Goal: Task Accomplishment & Management: Use online tool/utility

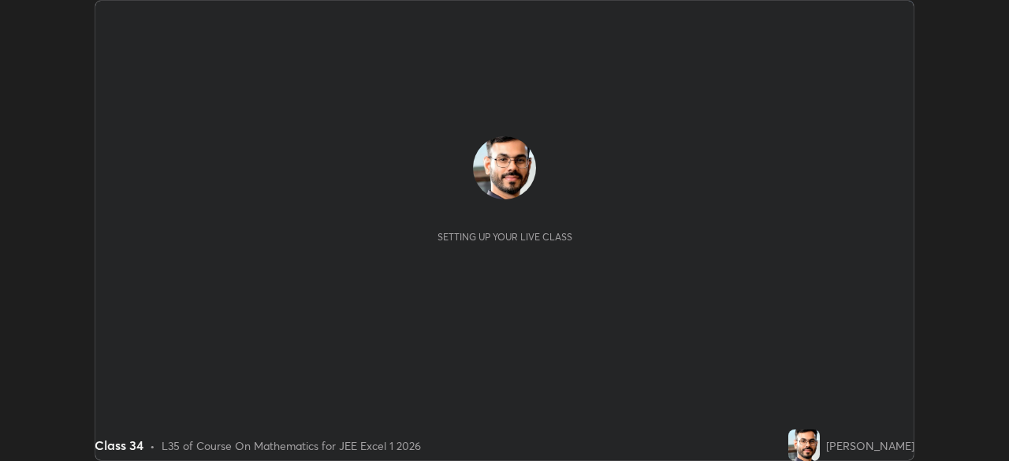
scroll to position [461, 1008]
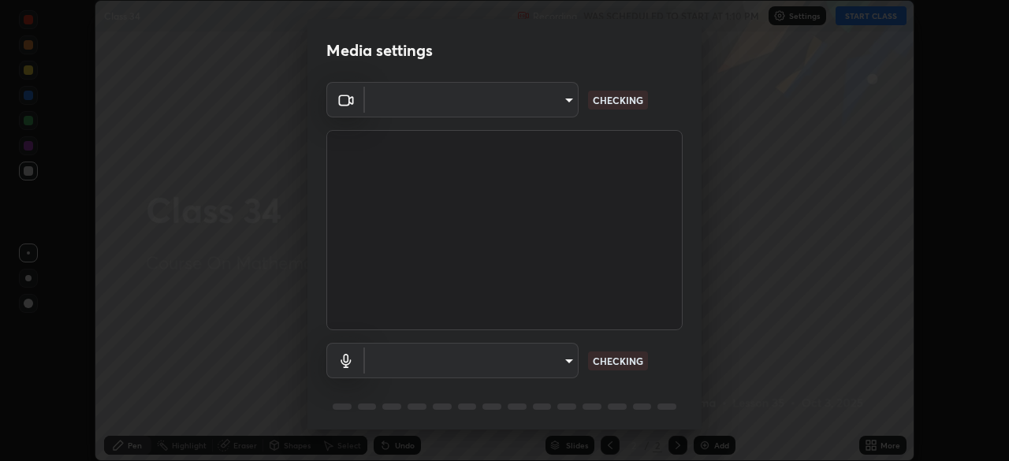
type input "134d1b19bf6860d587459906a7679876aeb3e381516b9be6bb745b9f97a347e3"
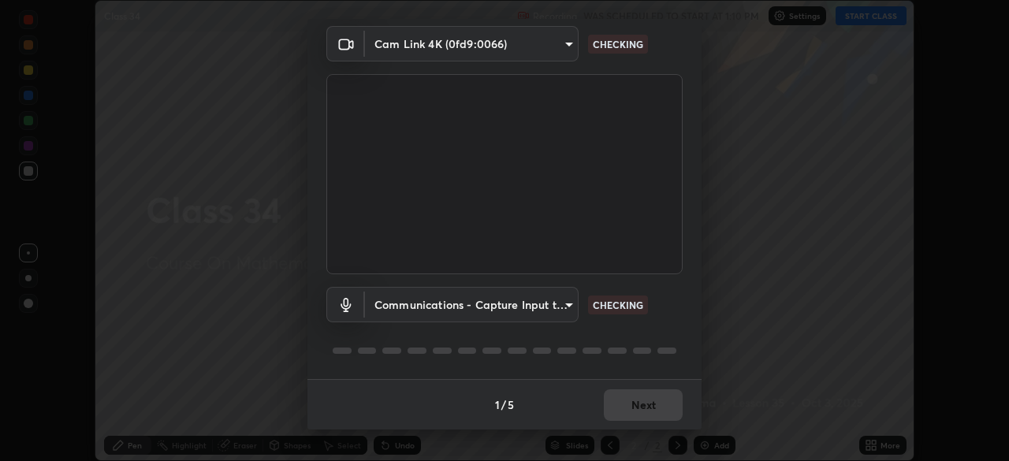
click at [552, 303] on body "Erase all Class 34 Recording WAS SCHEDULED TO START AT 1:10 PM Settings START C…" at bounding box center [504, 230] width 1009 height 461
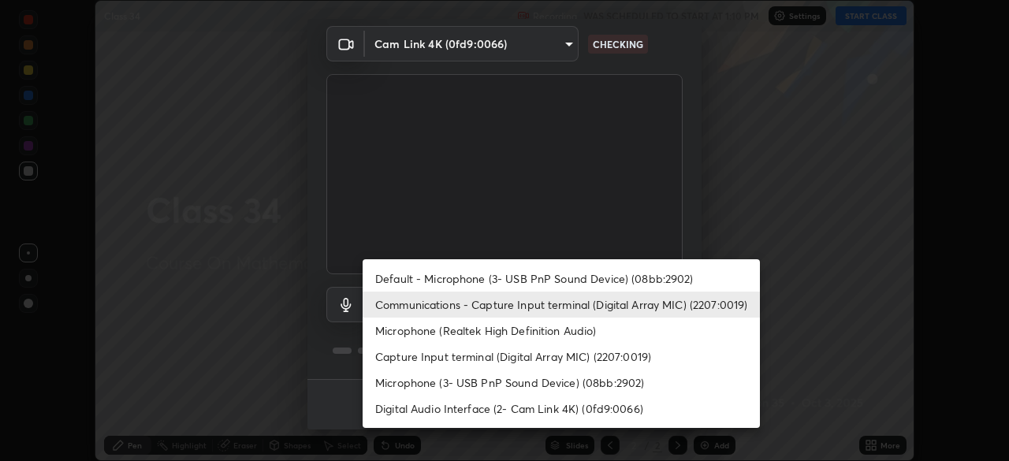
click at [538, 275] on li "Default - Microphone (3- USB PnP Sound Device) (08bb:2902)" at bounding box center [561, 279] width 397 height 26
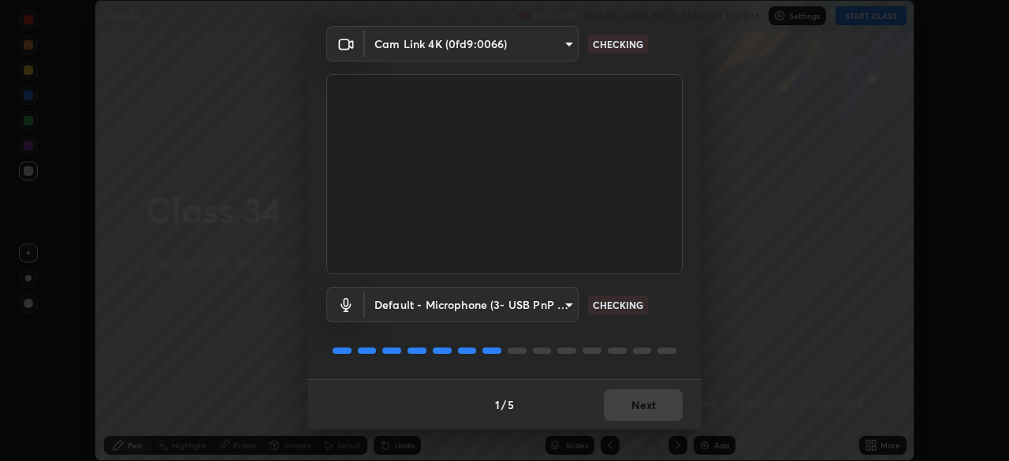
click at [544, 308] on body "Erase all Class 34 Recording WAS SCHEDULED TO START AT 1:10 PM Settings START C…" at bounding box center [504, 230] width 1009 height 461
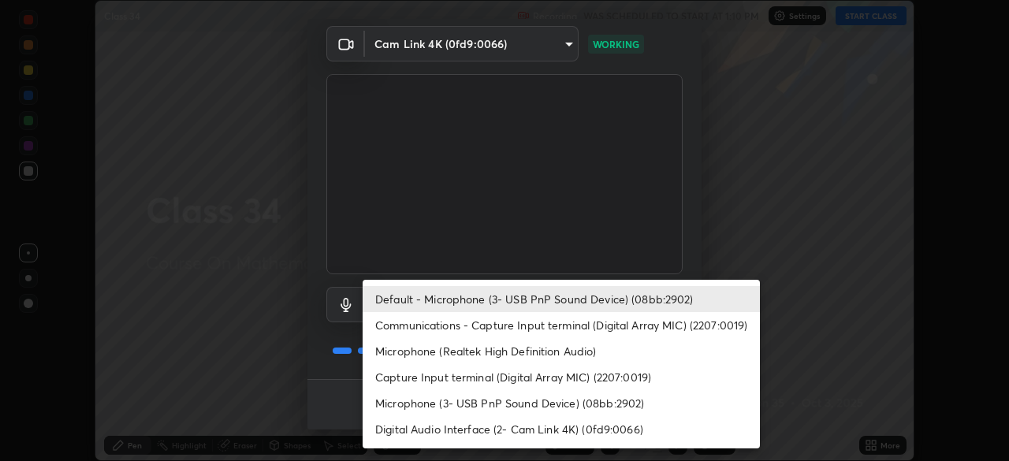
click at [578, 321] on li "Communications - Capture Input terminal (Digital Array MIC) (2207:0019)" at bounding box center [561, 325] width 397 height 26
type input "communications"
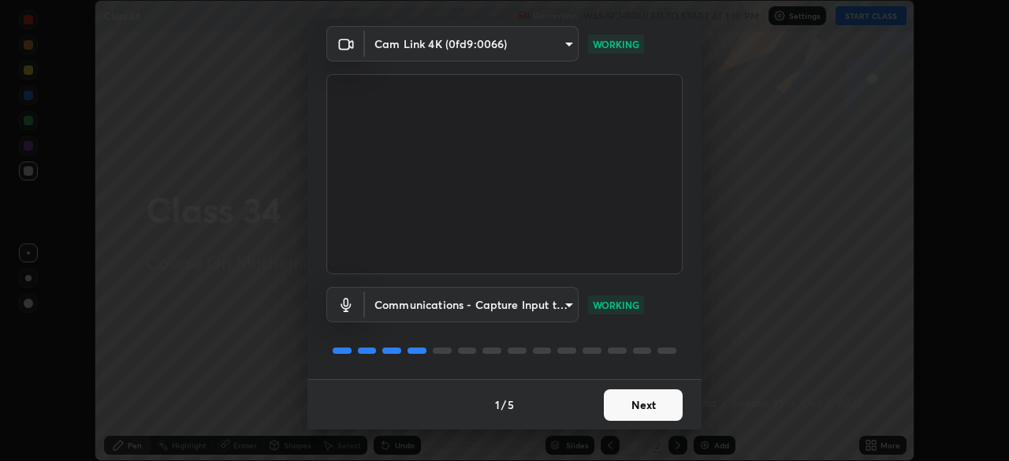
click at [647, 411] on button "Next" at bounding box center [643, 405] width 79 height 32
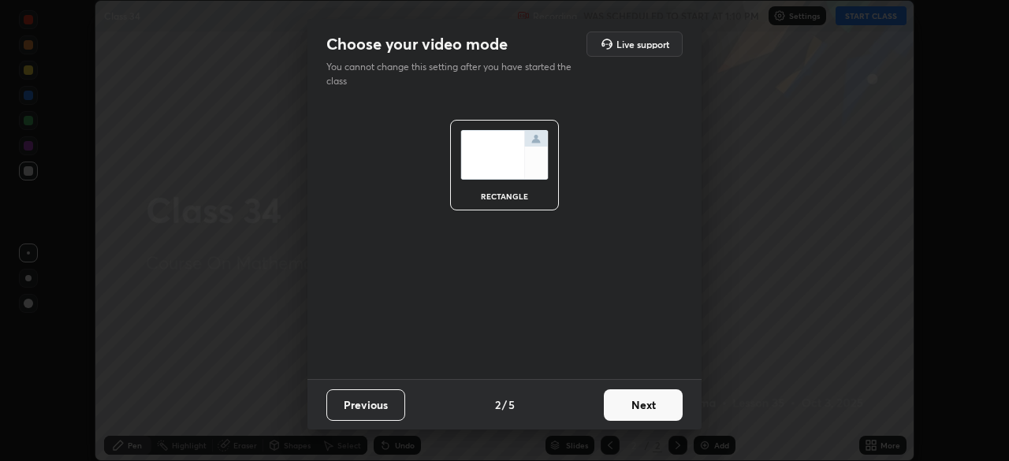
scroll to position [0, 0]
click at [647, 411] on button "Next" at bounding box center [643, 405] width 79 height 32
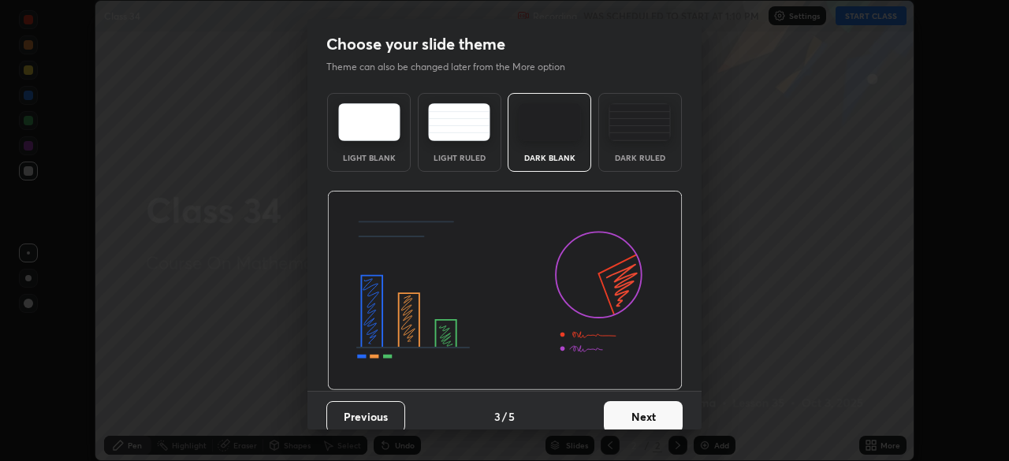
click at [649, 410] on button "Next" at bounding box center [643, 417] width 79 height 32
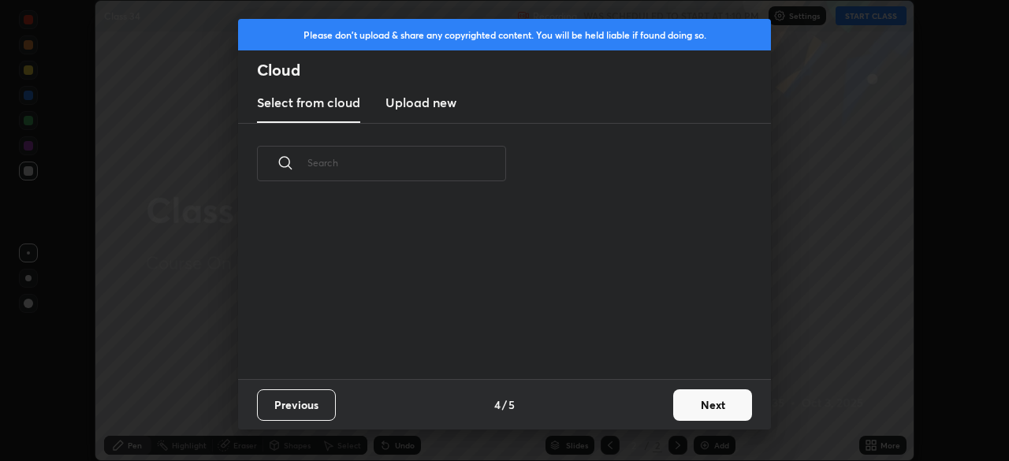
click at [654, 407] on div "Previous 4 / 5 Next" at bounding box center [504, 404] width 533 height 50
click at [701, 406] on button "Next" at bounding box center [712, 405] width 79 height 32
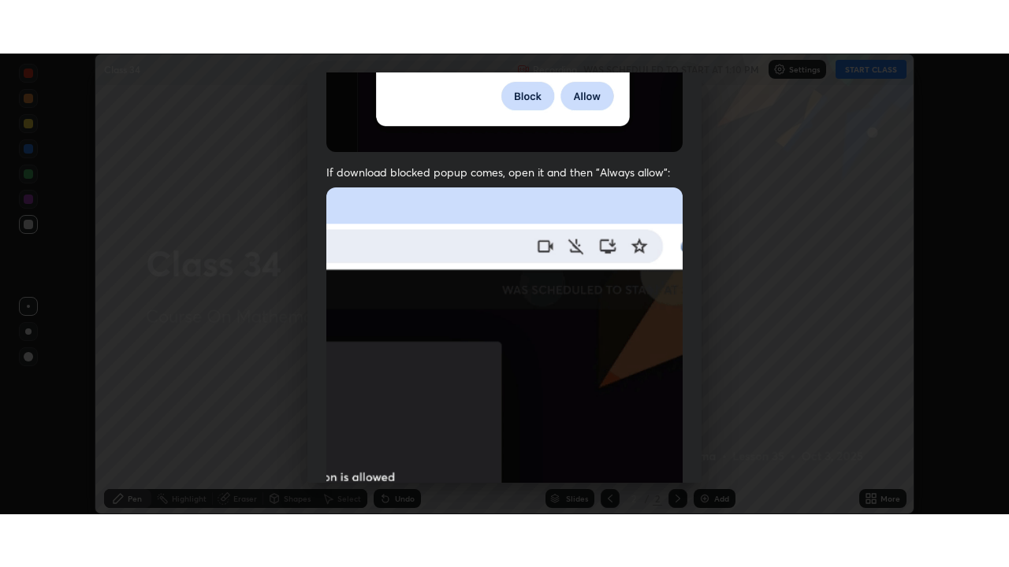
scroll to position [378, 0]
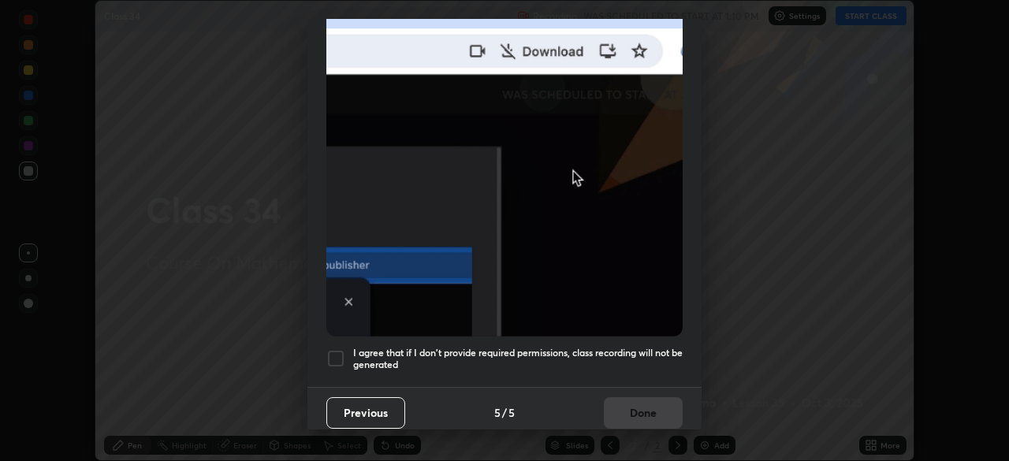
click at [590, 348] on h5 "I agree that if I don't provide required permissions, class recording will not …" at bounding box center [517, 359] width 329 height 24
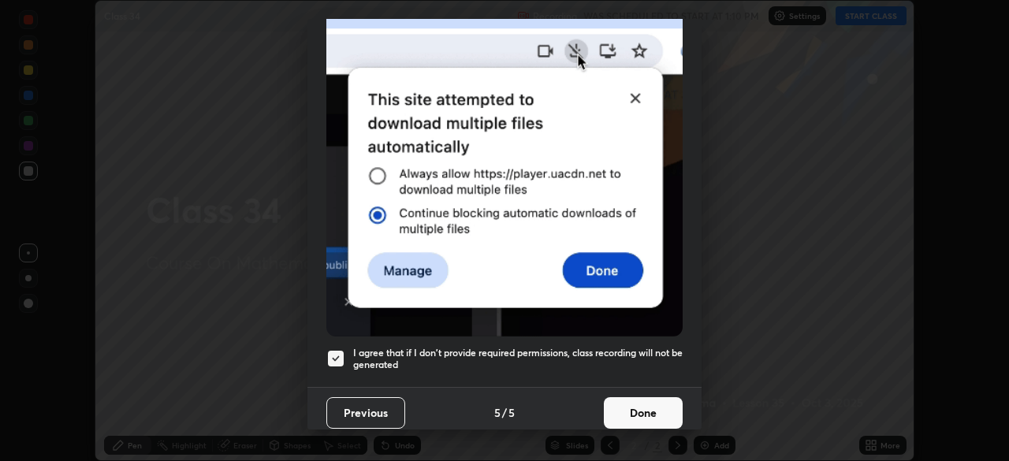
click at [629, 408] on button "Done" at bounding box center [643, 413] width 79 height 32
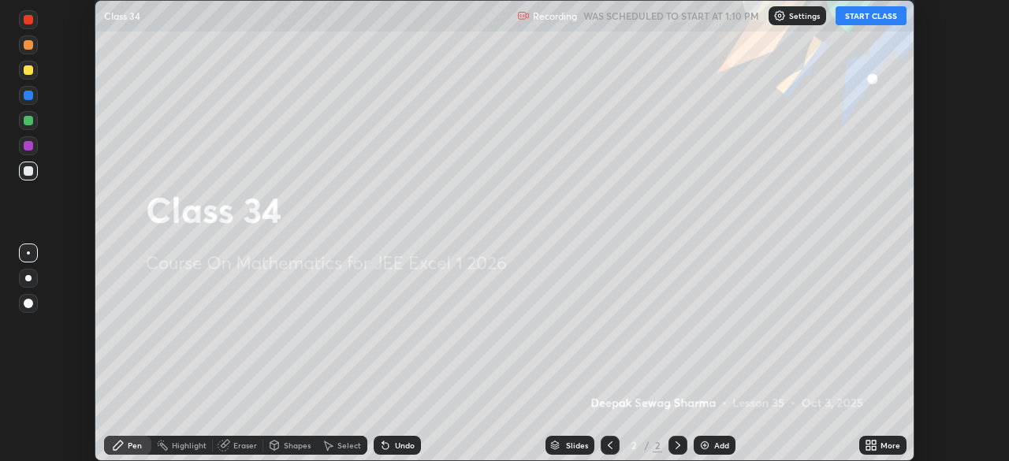
click at [875, 446] on icon at bounding box center [874, 448] width 4 height 4
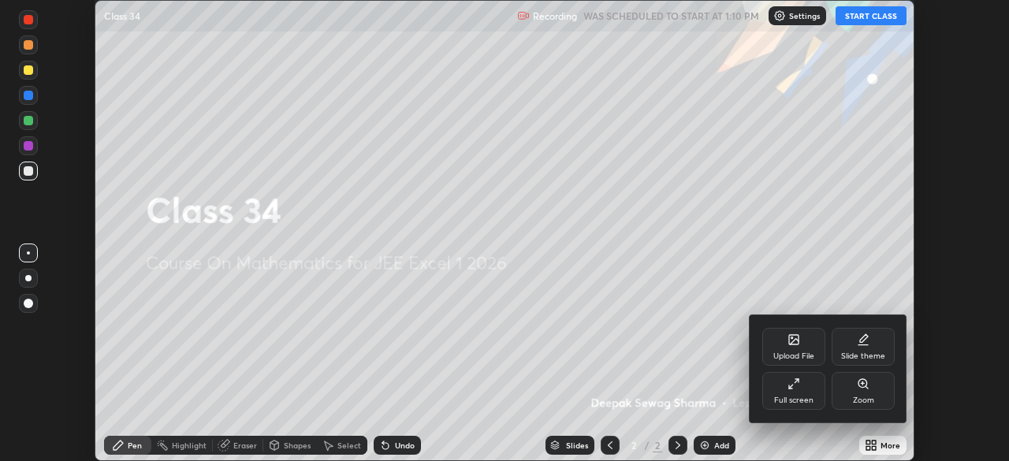
click at [787, 389] on div "Full screen" at bounding box center [793, 391] width 63 height 38
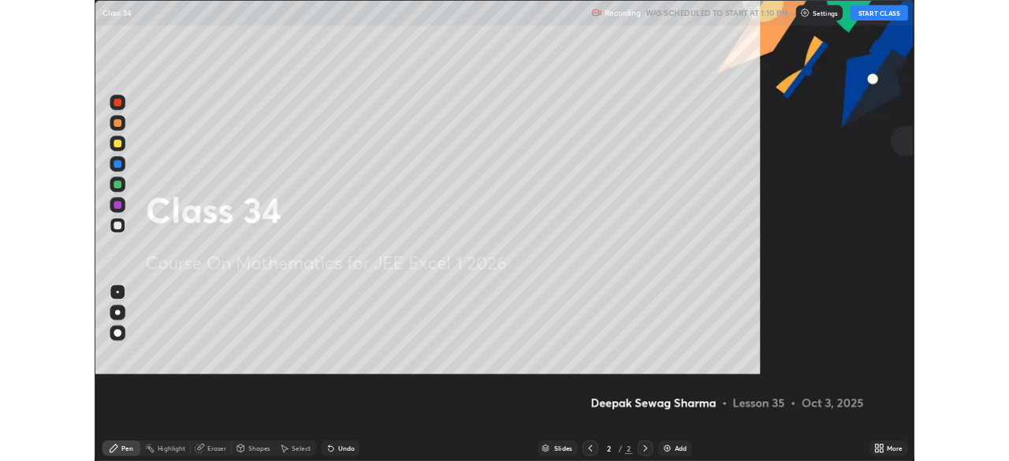
scroll to position [567, 1009]
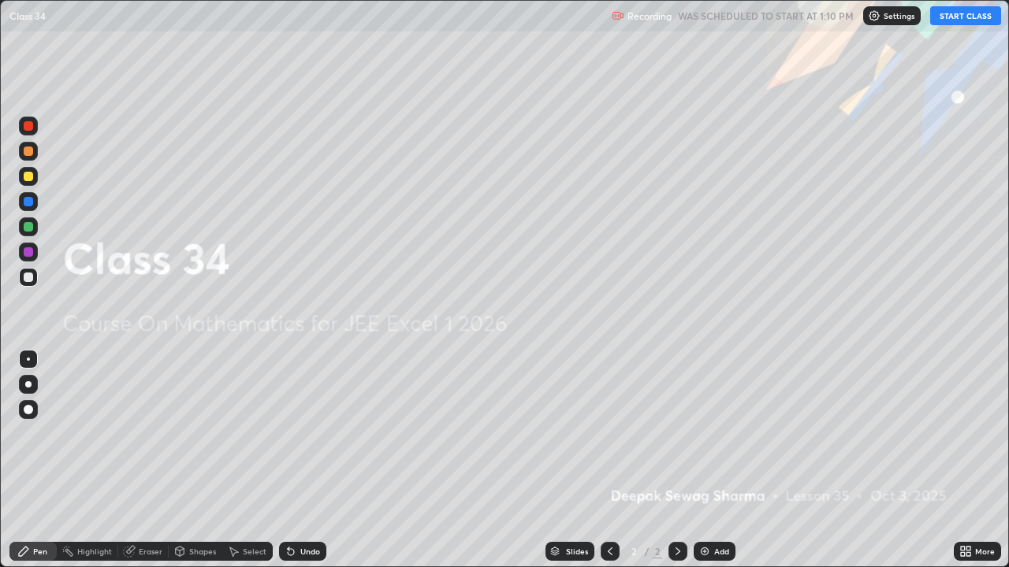
click at [968, 460] on icon at bounding box center [968, 555] width 4 height 4
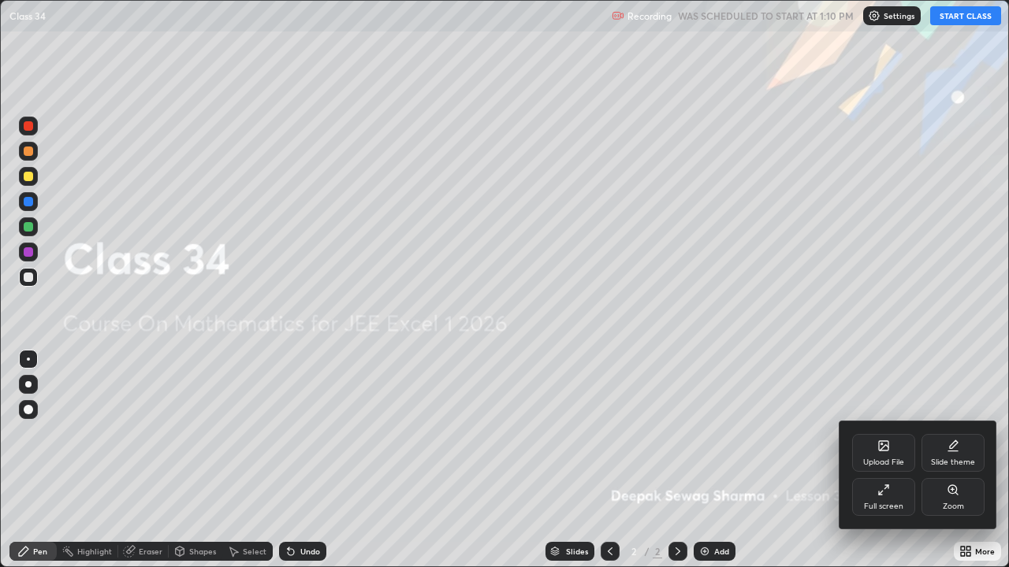
click at [880, 460] on div "Full screen" at bounding box center [883, 497] width 63 height 38
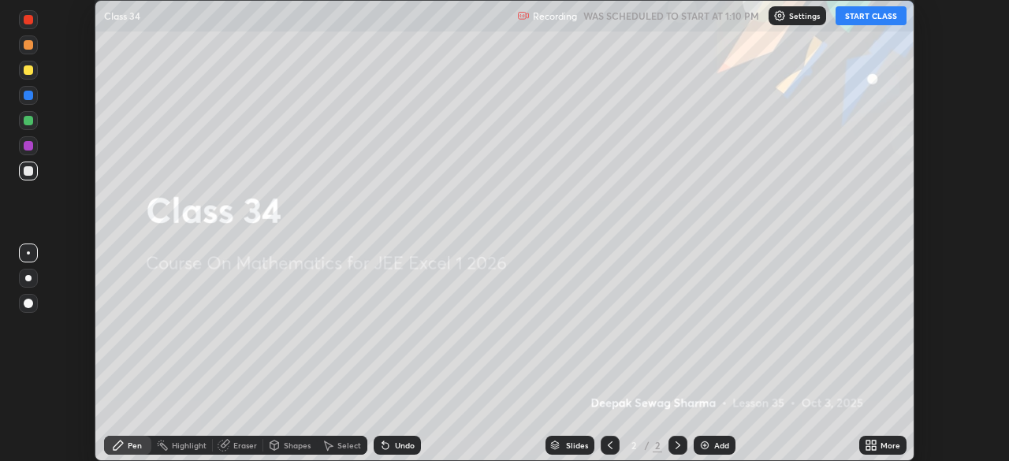
scroll to position [78358, 77810]
click at [863, 16] on button "START CLASS" at bounding box center [870, 15] width 71 height 19
click at [31, 121] on div at bounding box center [28, 120] width 9 height 9
